Goal: Check status: Check status

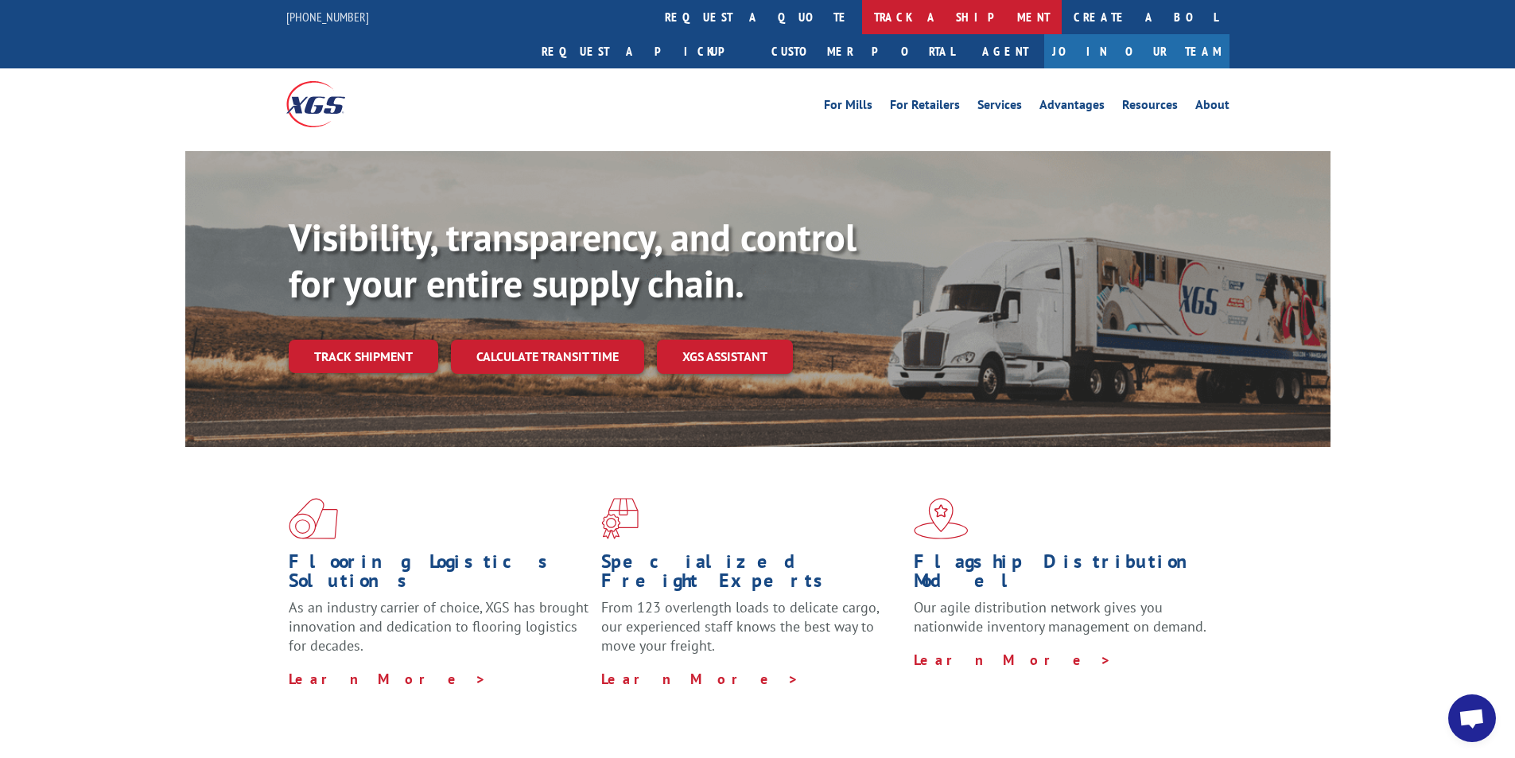
click at [862, 14] on link "track a shipment" at bounding box center [962, 17] width 200 height 34
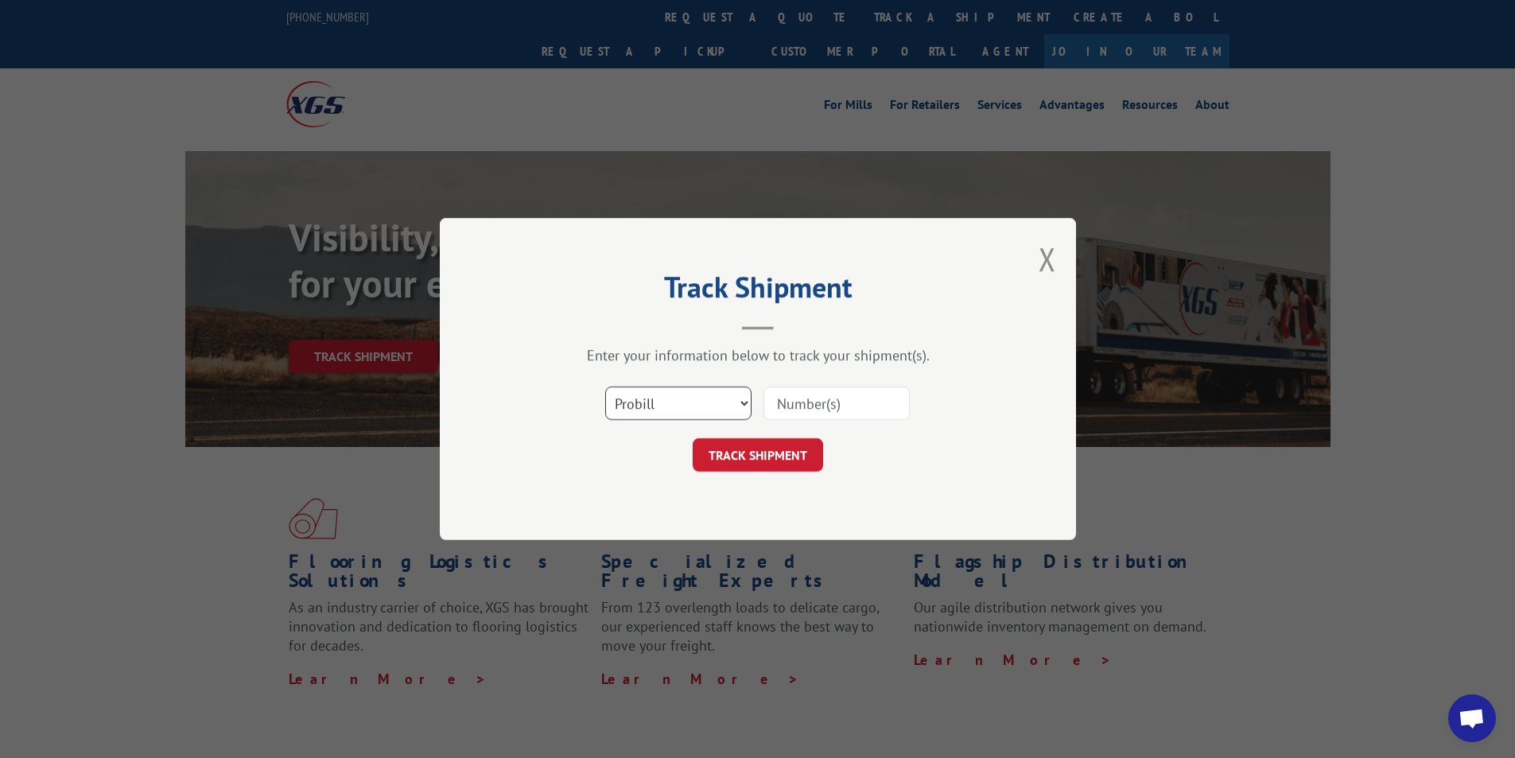
click at [695, 410] on select "Select category... Probill BOL PO" at bounding box center [678, 402] width 146 height 33
select select "bol"
click at [605, 386] on select "Select category... Probill BOL PO" at bounding box center [678, 402] width 146 height 33
click at [796, 412] on input at bounding box center [836, 402] width 146 height 33
paste input "6046695"
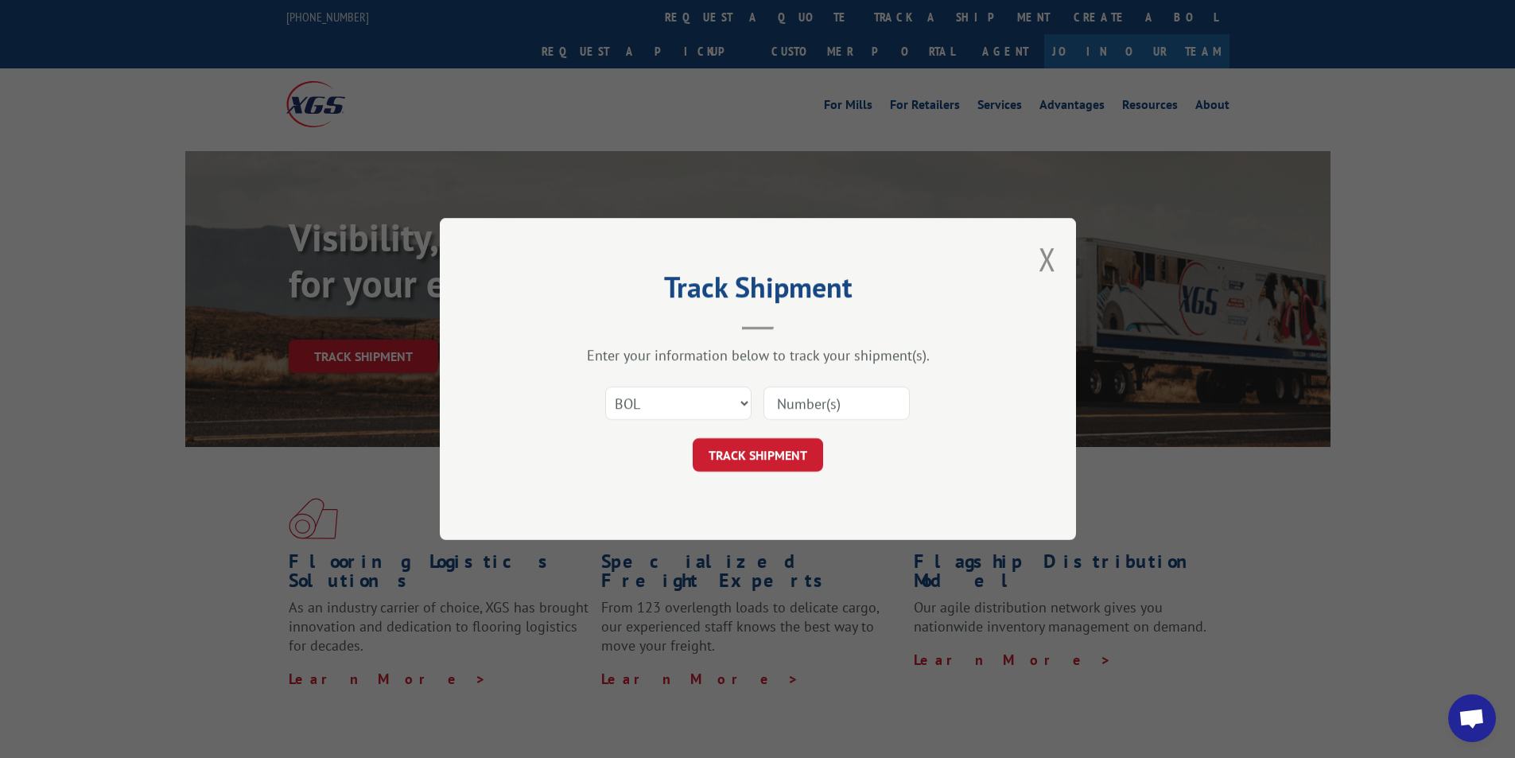
type input "6046695"
click button "TRACK SHIPMENT" at bounding box center [758, 454] width 130 height 33
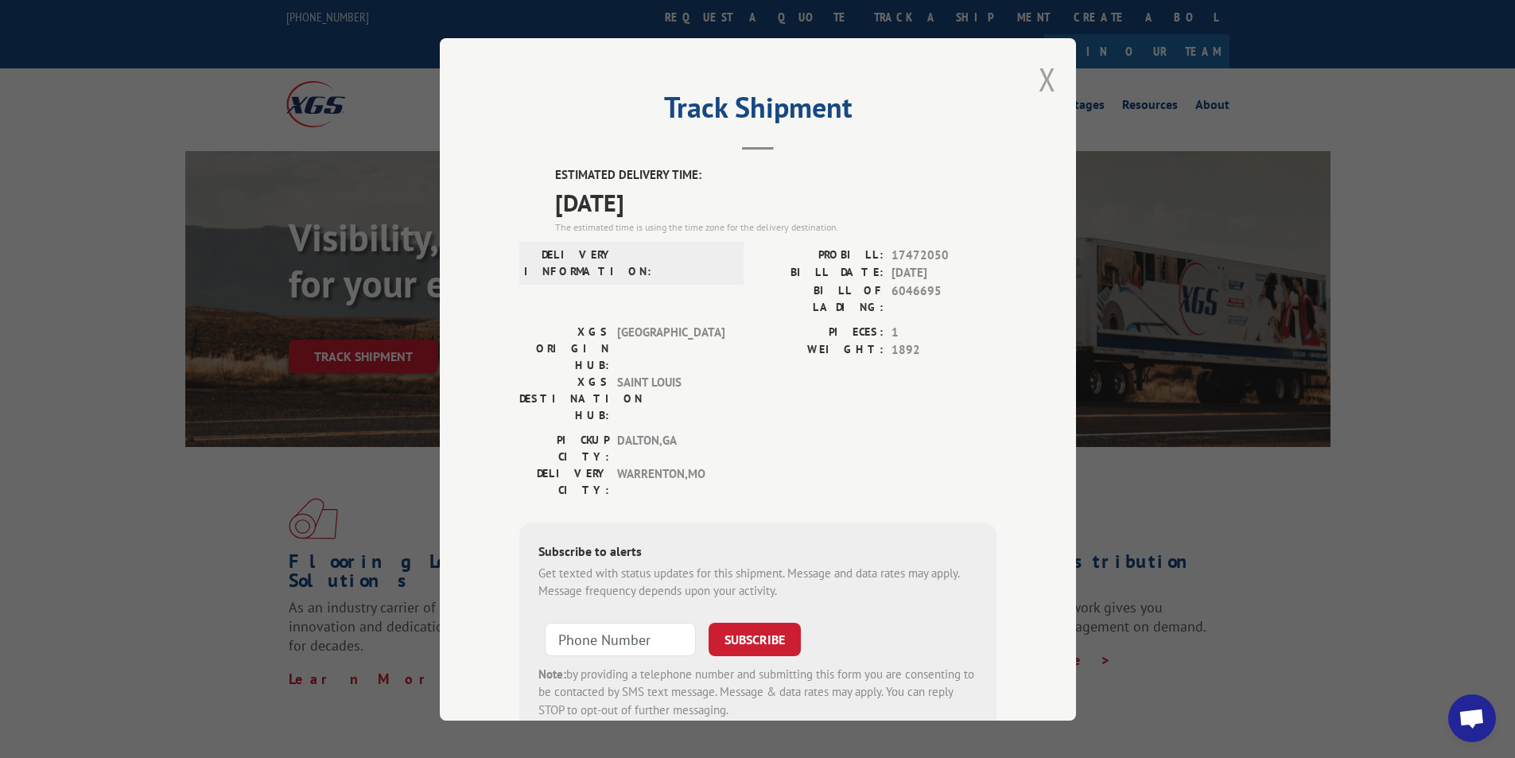
click at [1039, 76] on button "Close modal" at bounding box center [1047, 79] width 17 height 42
